Goal: Task Accomplishment & Management: Use online tool/utility

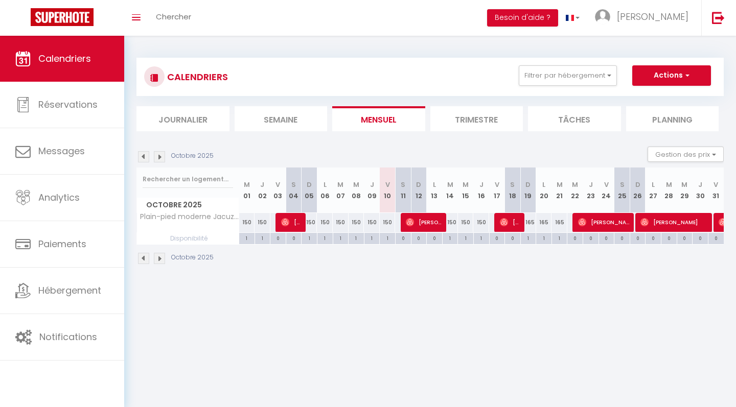
click at [161, 155] on img at bounding box center [159, 156] width 11 height 11
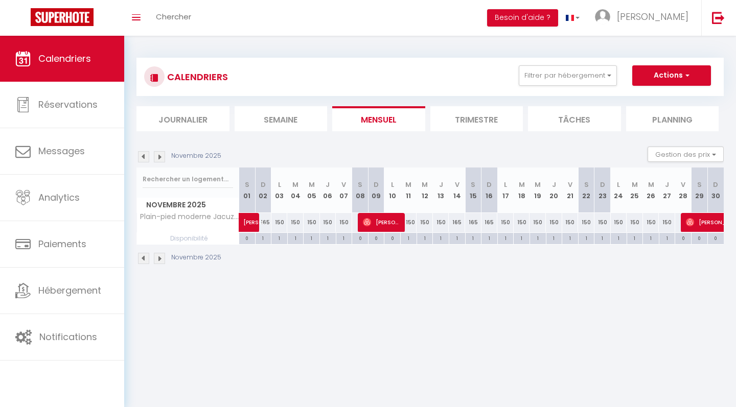
click at [161, 155] on img at bounding box center [159, 156] width 11 height 11
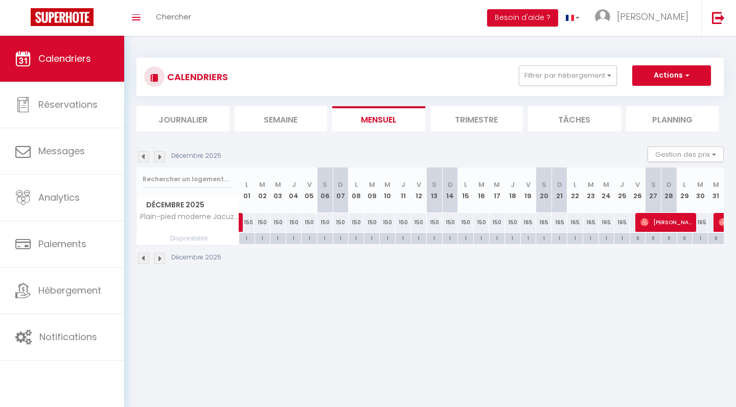
click at [161, 155] on img at bounding box center [159, 156] width 11 height 11
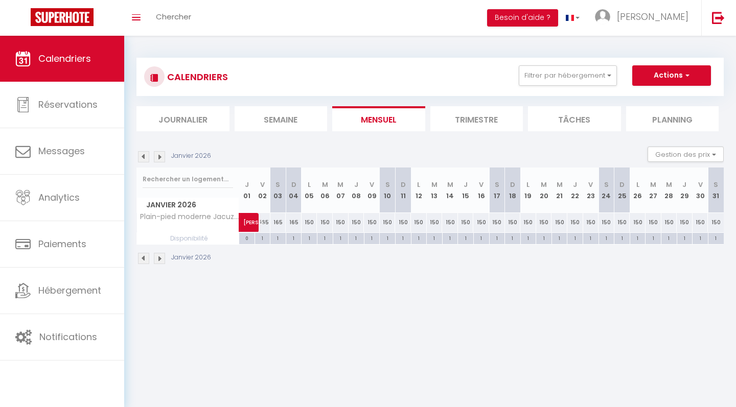
click at [145, 155] on img at bounding box center [143, 156] width 11 height 11
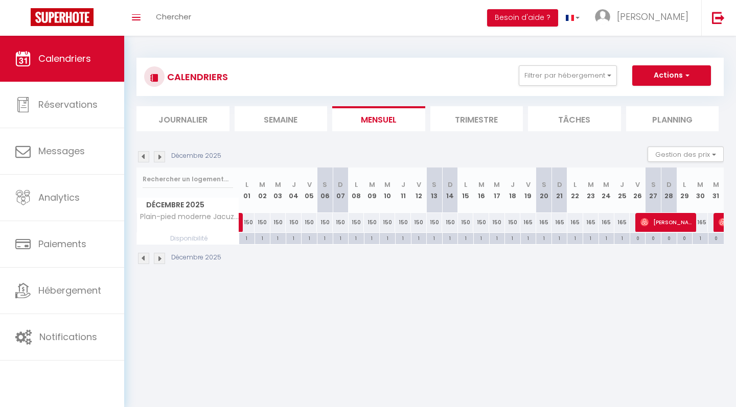
click at [145, 155] on img at bounding box center [143, 156] width 11 height 11
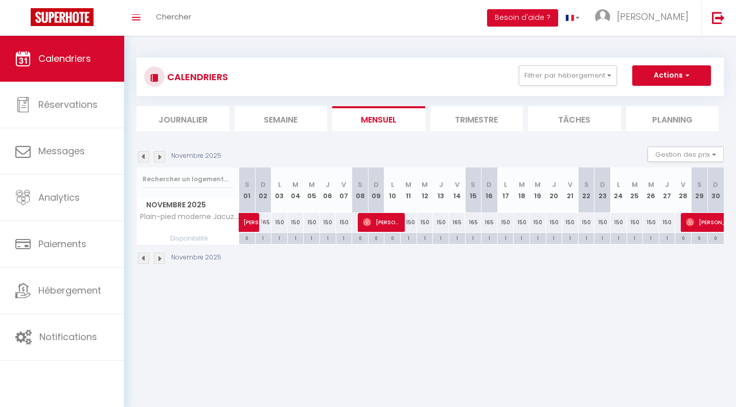
click at [145, 155] on img at bounding box center [143, 156] width 11 height 11
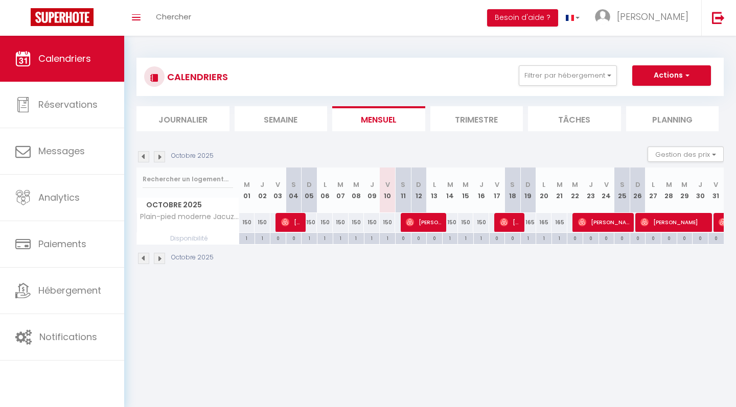
click at [145, 155] on img at bounding box center [143, 156] width 11 height 11
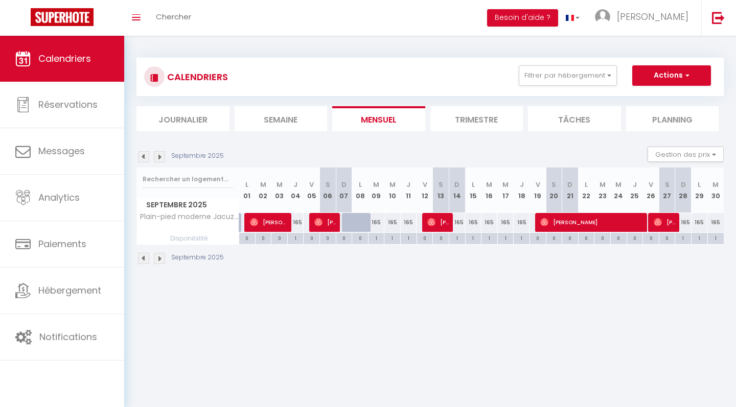
click at [145, 155] on img at bounding box center [143, 156] width 11 height 11
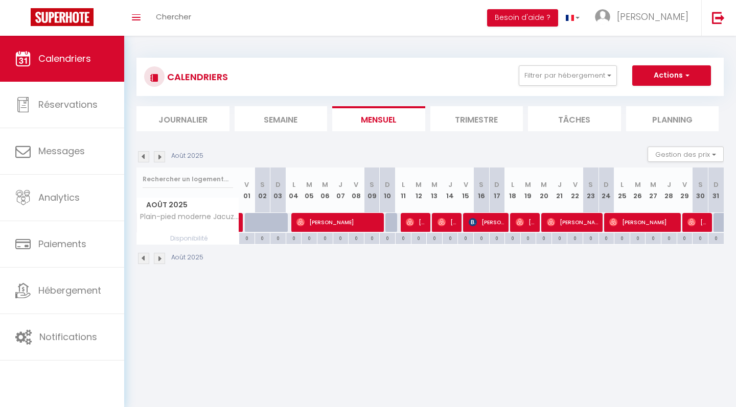
click at [145, 155] on img at bounding box center [143, 156] width 11 height 11
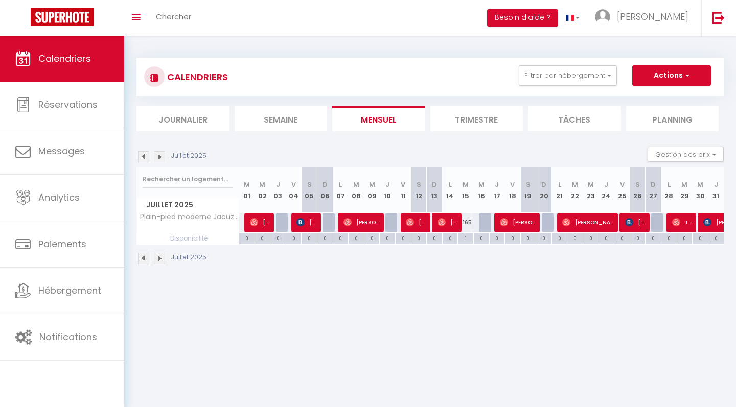
click at [161, 156] on img at bounding box center [159, 156] width 11 height 11
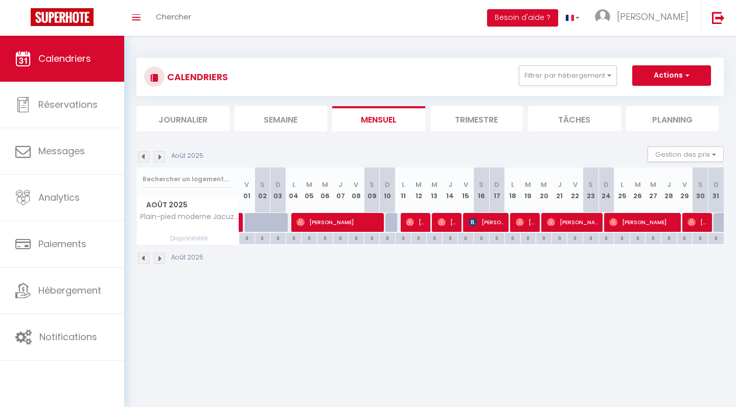
click at [161, 156] on img at bounding box center [159, 156] width 11 height 11
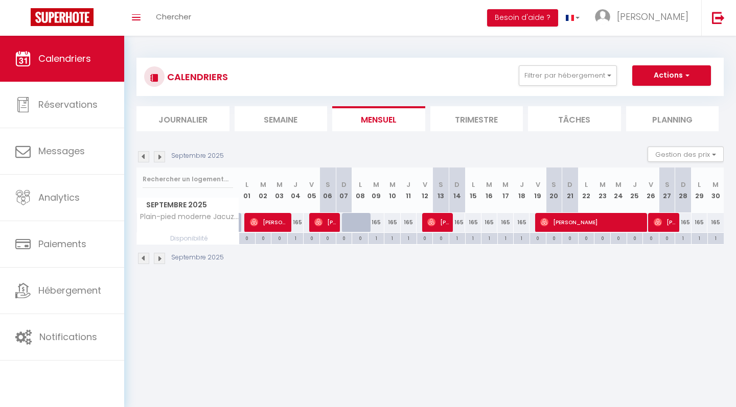
click at [161, 156] on img at bounding box center [159, 156] width 11 height 11
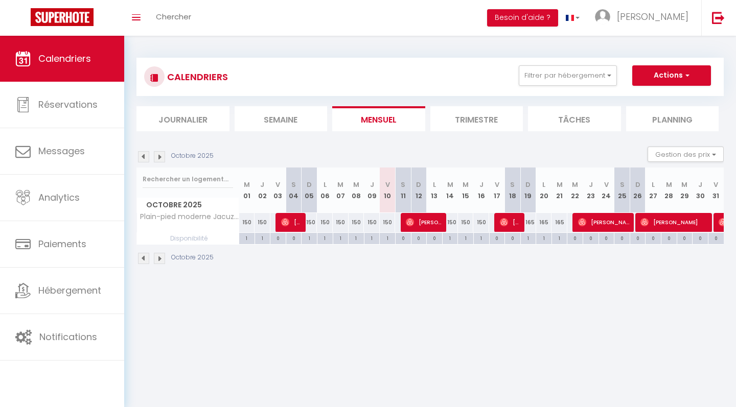
click at [161, 156] on img at bounding box center [159, 156] width 11 height 11
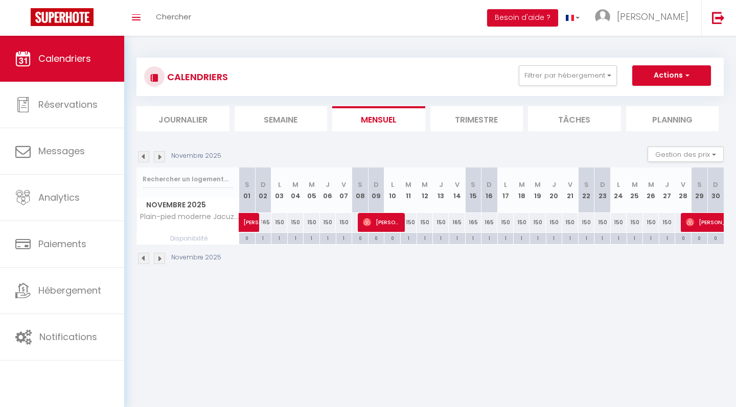
click at [161, 156] on img at bounding box center [159, 156] width 11 height 11
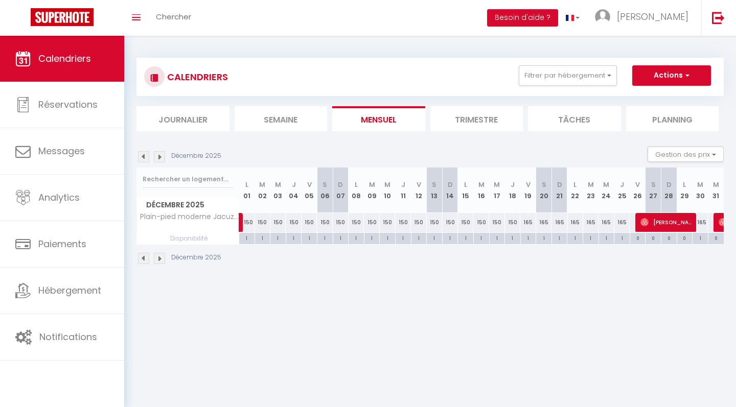
click at [161, 156] on img at bounding box center [159, 156] width 11 height 11
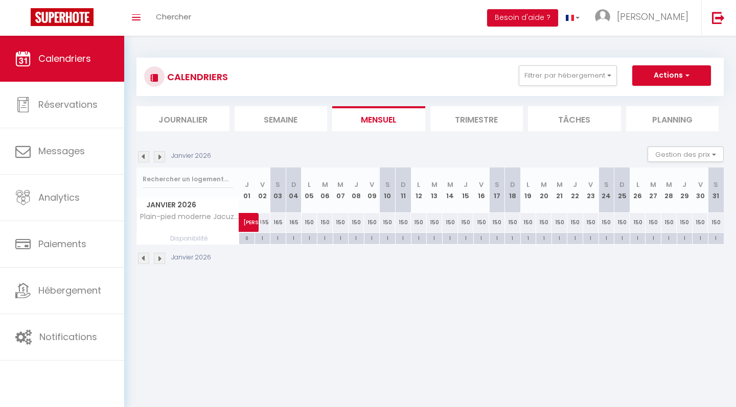
click at [162, 155] on img at bounding box center [159, 156] width 11 height 11
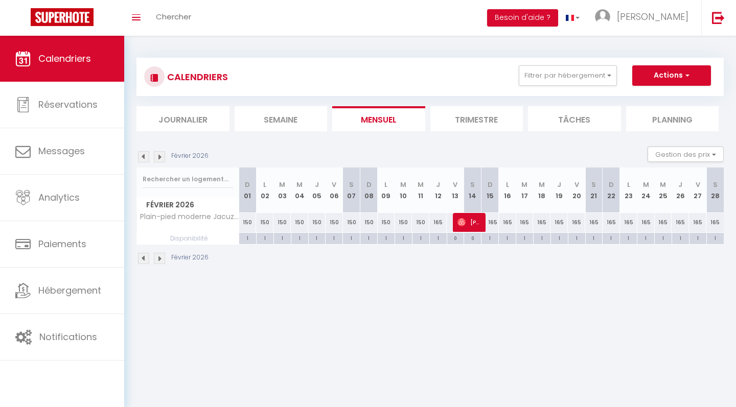
click at [147, 159] on img at bounding box center [143, 156] width 11 height 11
